Goal: Understand process/instructions

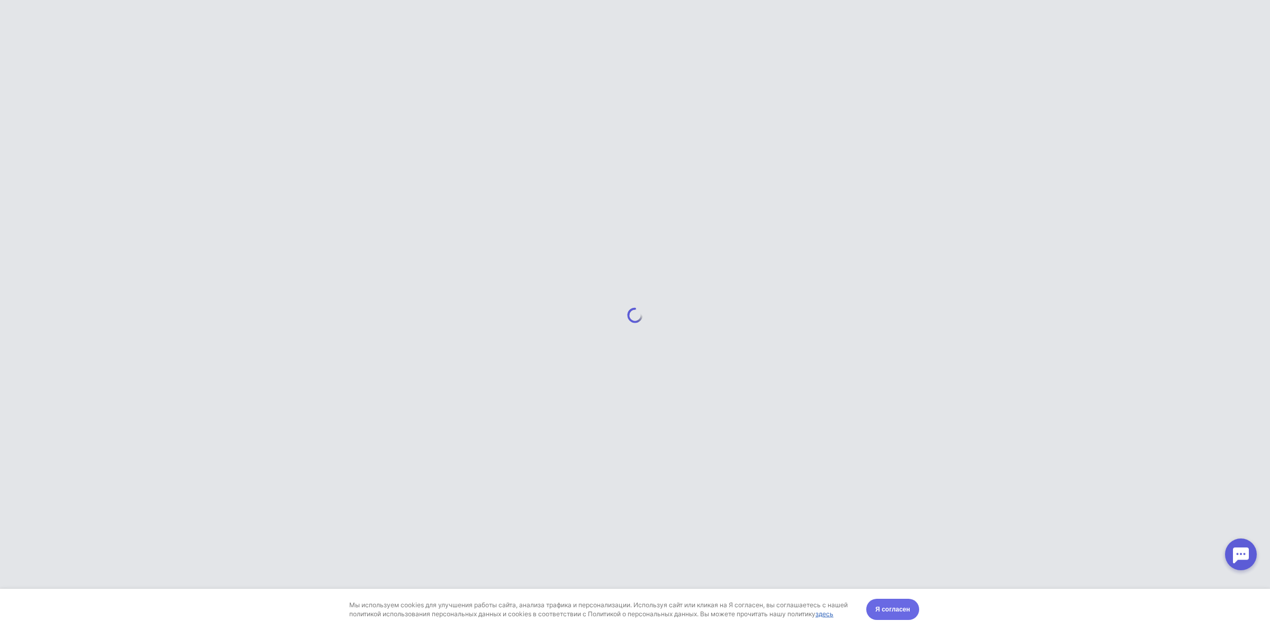
click at [895, 609] on span "Я согласен" at bounding box center [892, 609] width 35 height 11
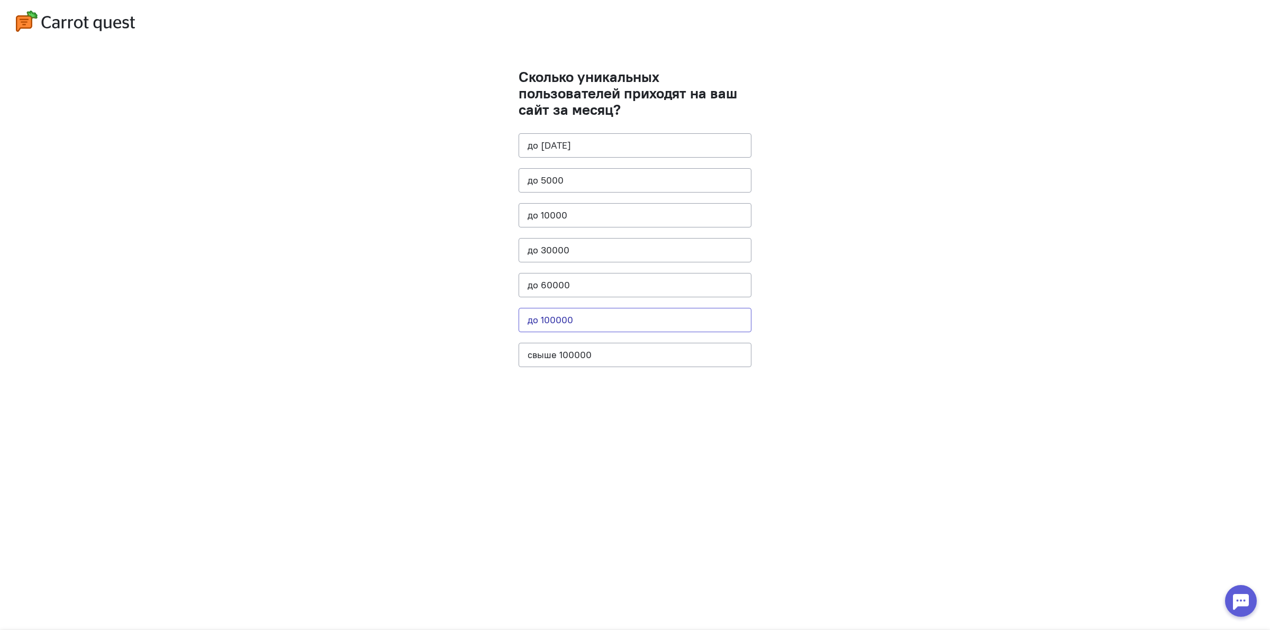
click at [623, 332] on button "до 100000" at bounding box center [634, 320] width 233 height 24
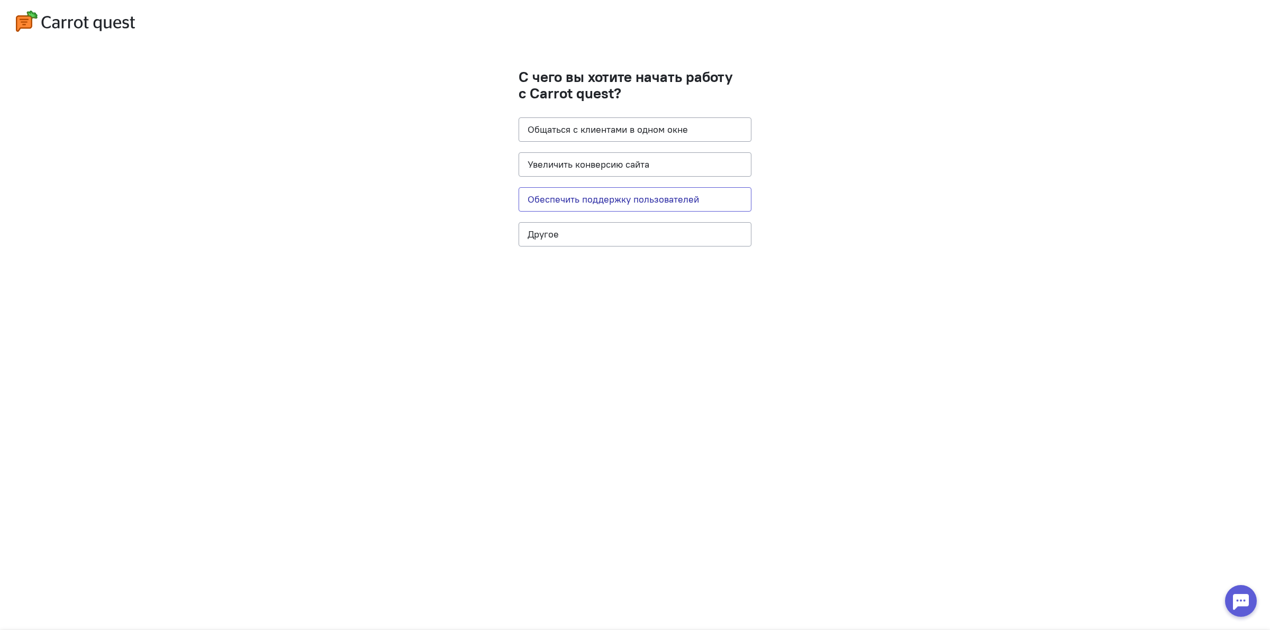
click at [659, 202] on button "Обеспечить поддержку пользователей" at bounding box center [634, 199] width 233 height 24
